Goal: Task Accomplishment & Management: Complete application form

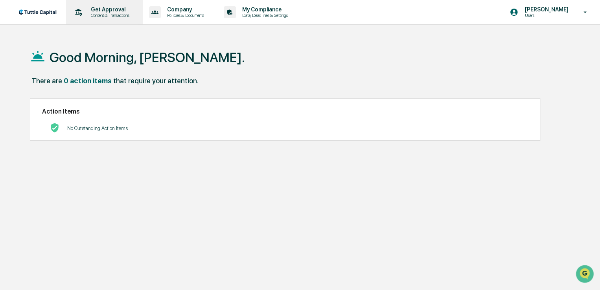
click at [105, 9] on p "Get Approval" at bounding box center [109, 9] width 49 height 6
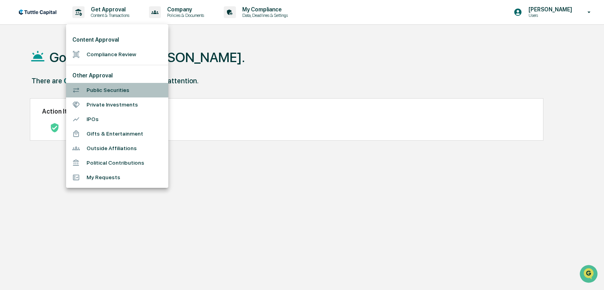
click at [103, 90] on li "Public Securities" at bounding box center [117, 90] width 102 height 15
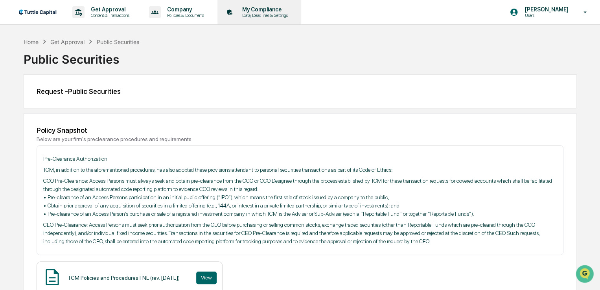
click at [262, 11] on p "My Compliance" at bounding box center [264, 9] width 56 height 6
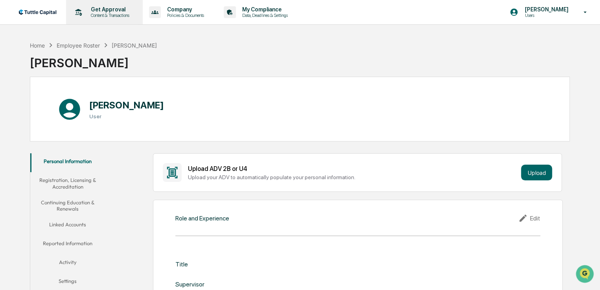
click at [107, 10] on p "Get Approval" at bounding box center [109, 9] width 49 height 6
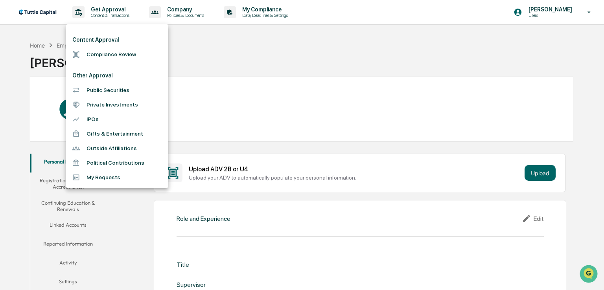
click at [105, 57] on li "Compliance Review" at bounding box center [117, 54] width 102 height 15
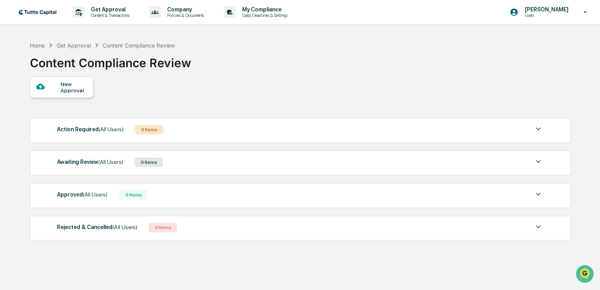
click at [537, 131] on img at bounding box center [538, 128] width 9 height 9
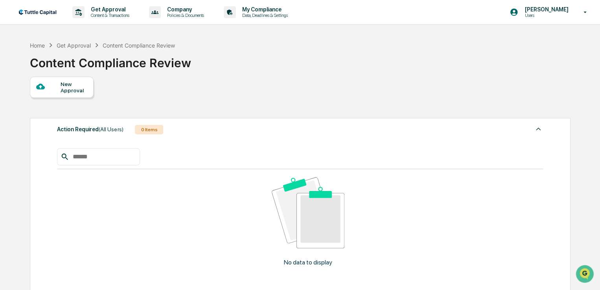
click at [359, 86] on div "New Approval" at bounding box center [300, 87] width 540 height 21
drag, startPoint x: 538, startPoint y: 129, endPoint x: 481, endPoint y: 148, distance: 59.7
click at [538, 130] on img at bounding box center [538, 128] width 9 height 9
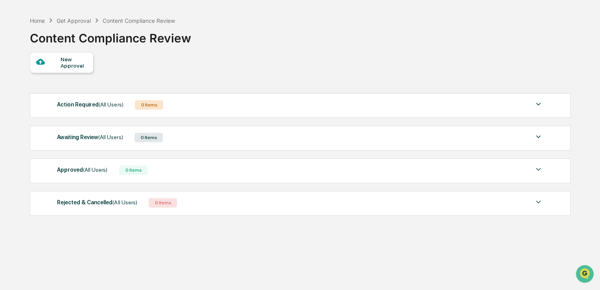
scroll to position [37, 0]
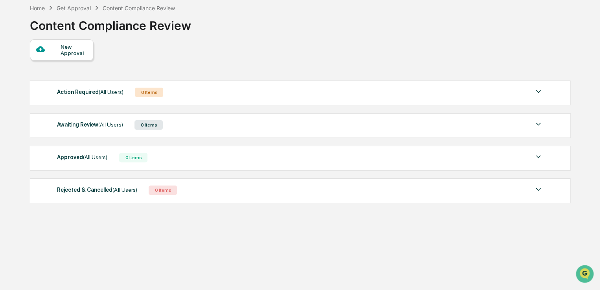
click at [540, 126] on img at bounding box center [538, 124] width 9 height 9
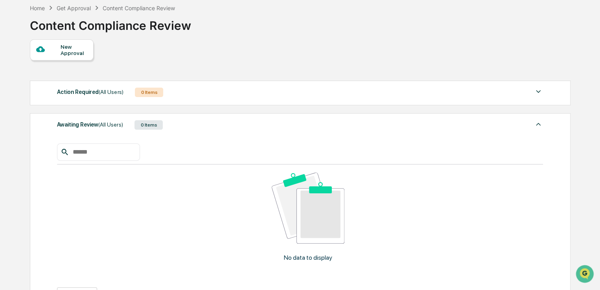
click at [538, 126] on img at bounding box center [538, 124] width 9 height 9
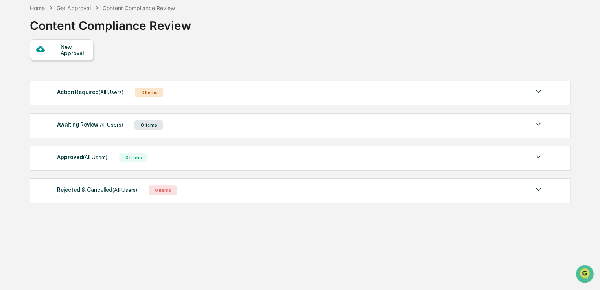
click at [538, 157] on img at bounding box center [538, 156] width 9 height 9
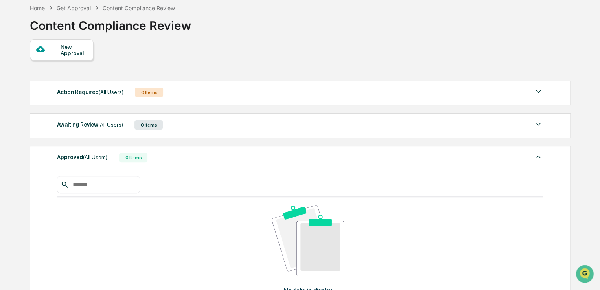
click at [538, 158] on img at bounding box center [538, 156] width 9 height 9
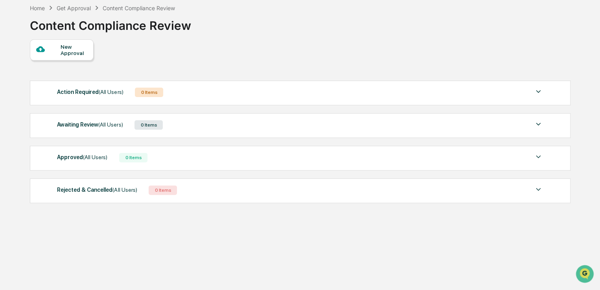
click at [539, 192] on img at bounding box center [538, 189] width 9 height 9
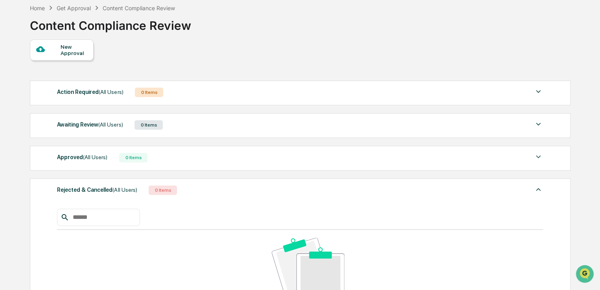
click at [539, 191] on img at bounding box center [538, 189] width 9 height 9
